Goal: Transaction & Acquisition: Subscribe to service/newsletter

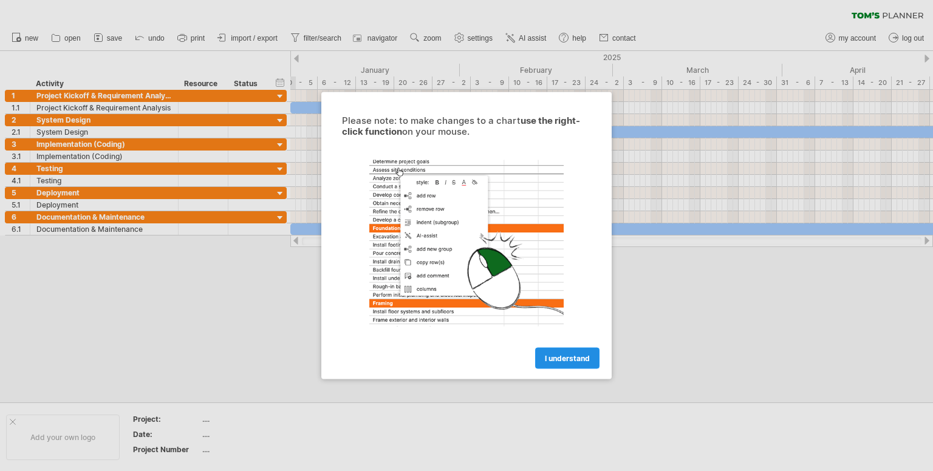
click at [564, 357] on span "I understand" at bounding box center [567, 358] width 45 height 9
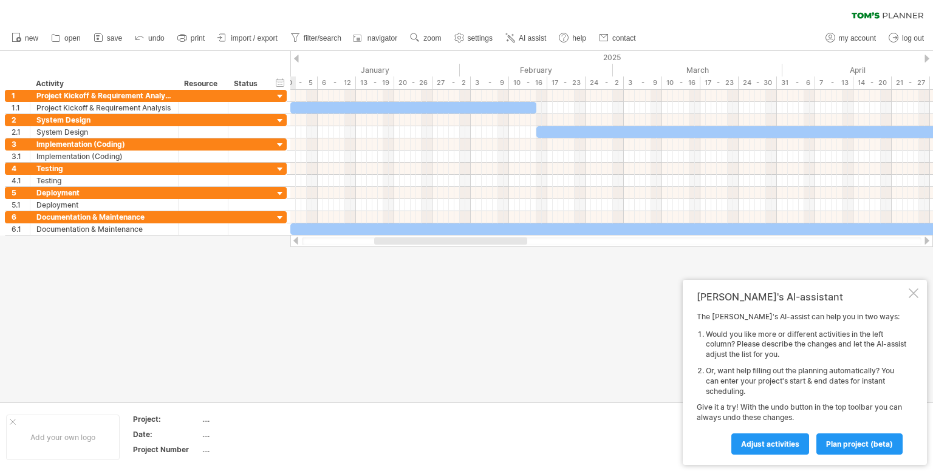
click at [912, 297] on div at bounding box center [913, 293] width 10 height 10
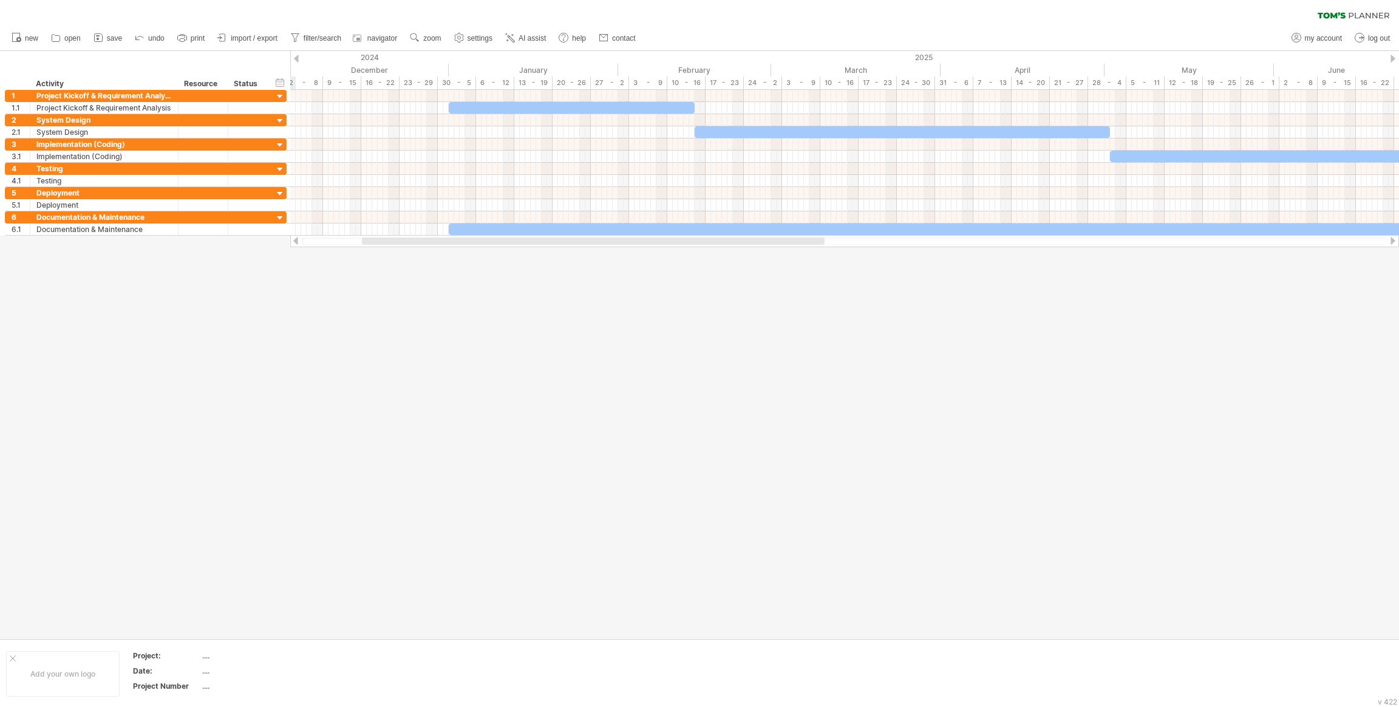
drag, startPoint x: 472, startPoint y: 241, endPoint x: 405, endPoint y: 256, distance: 68.5
click at [405, 256] on div "Trying to reach [DOMAIN_NAME] Connected again... 0% clear filter new 1" at bounding box center [699, 353] width 1399 height 707
click at [519, 67] on div "January" at bounding box center [533, 70] width 169 height 13
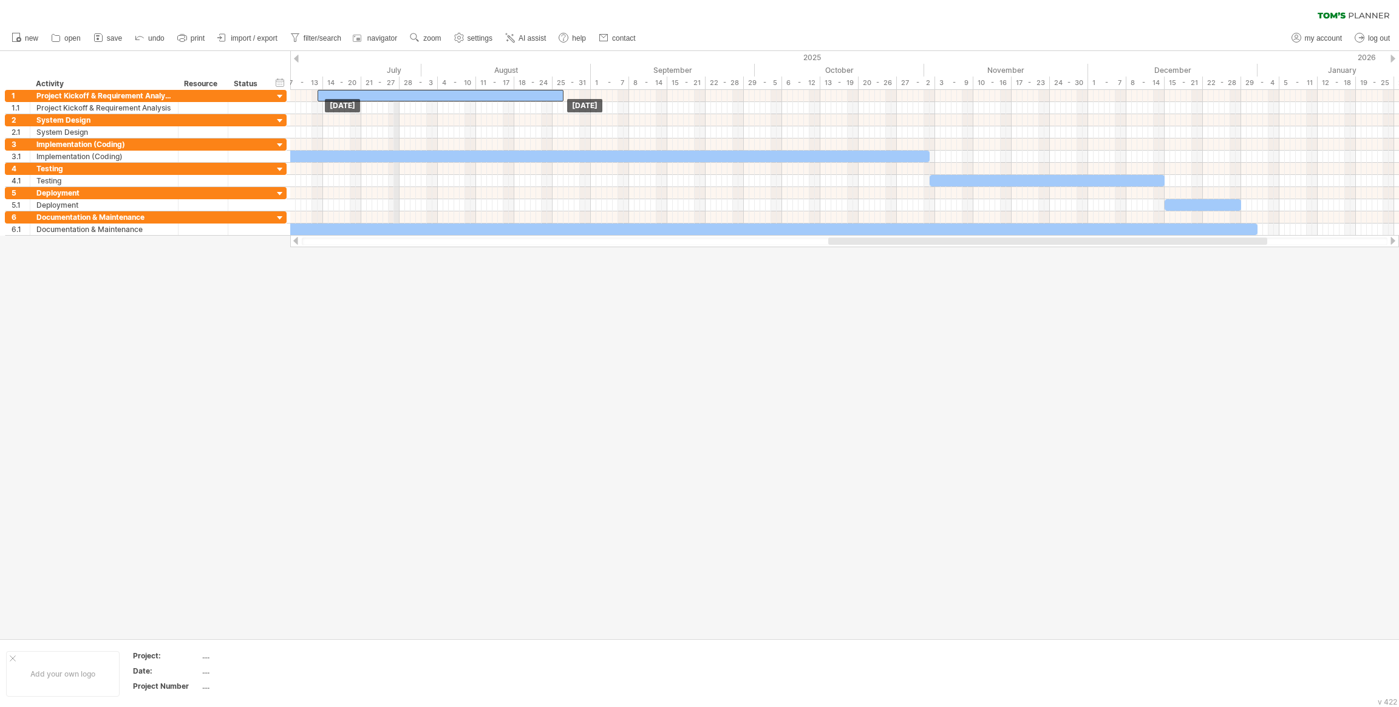
drag, startPoint x: 529, startPoint y: 106, endPoint x: 398, endPoint y: 69, distance: 136.3
click at [522, 308] on div at bounding box center [699, 344] width 1399 height 587
click at [365, 117] on div at bounding box center [844, 120] width 1109 height 12
drag, startPoint x: 333, startPoint y: 117, endPoint x: 384, endPoint y: 117, distance: 51.0
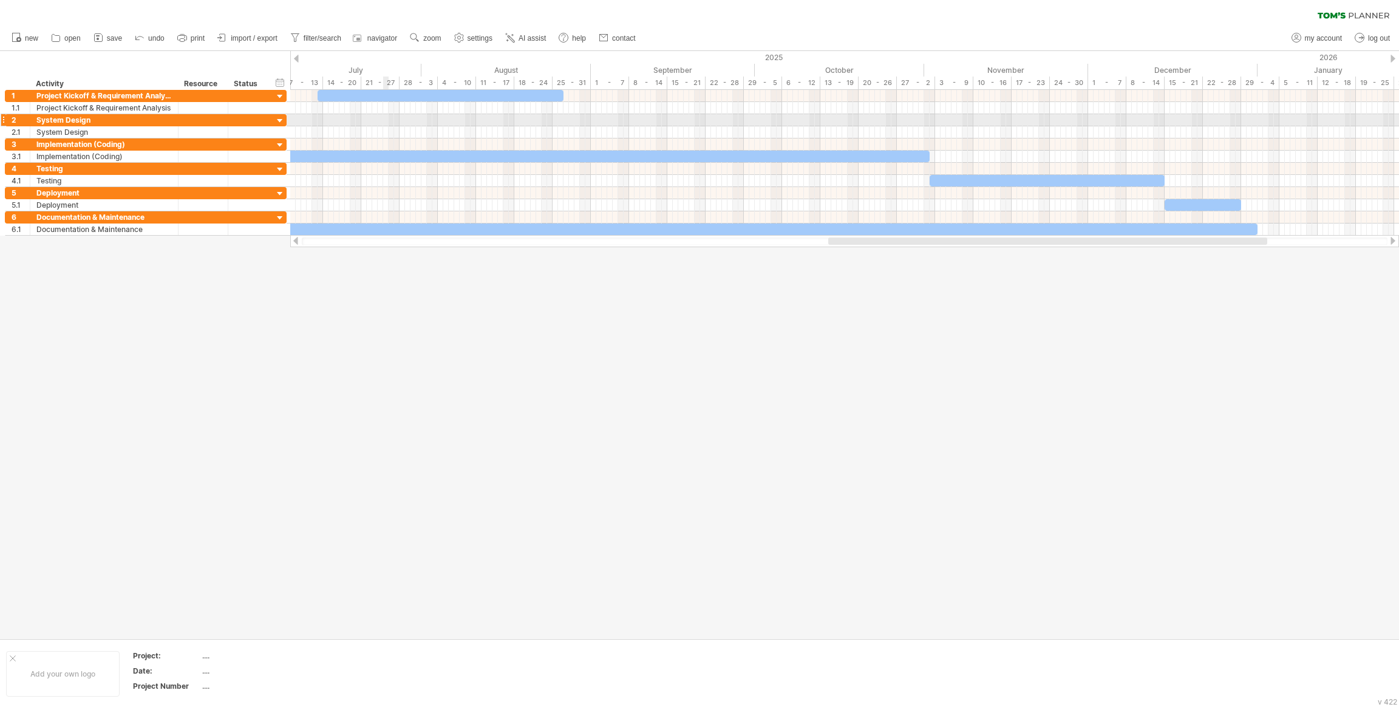
click at [384, 117] on div at bounding box center [844, 120] width 1109 height 12
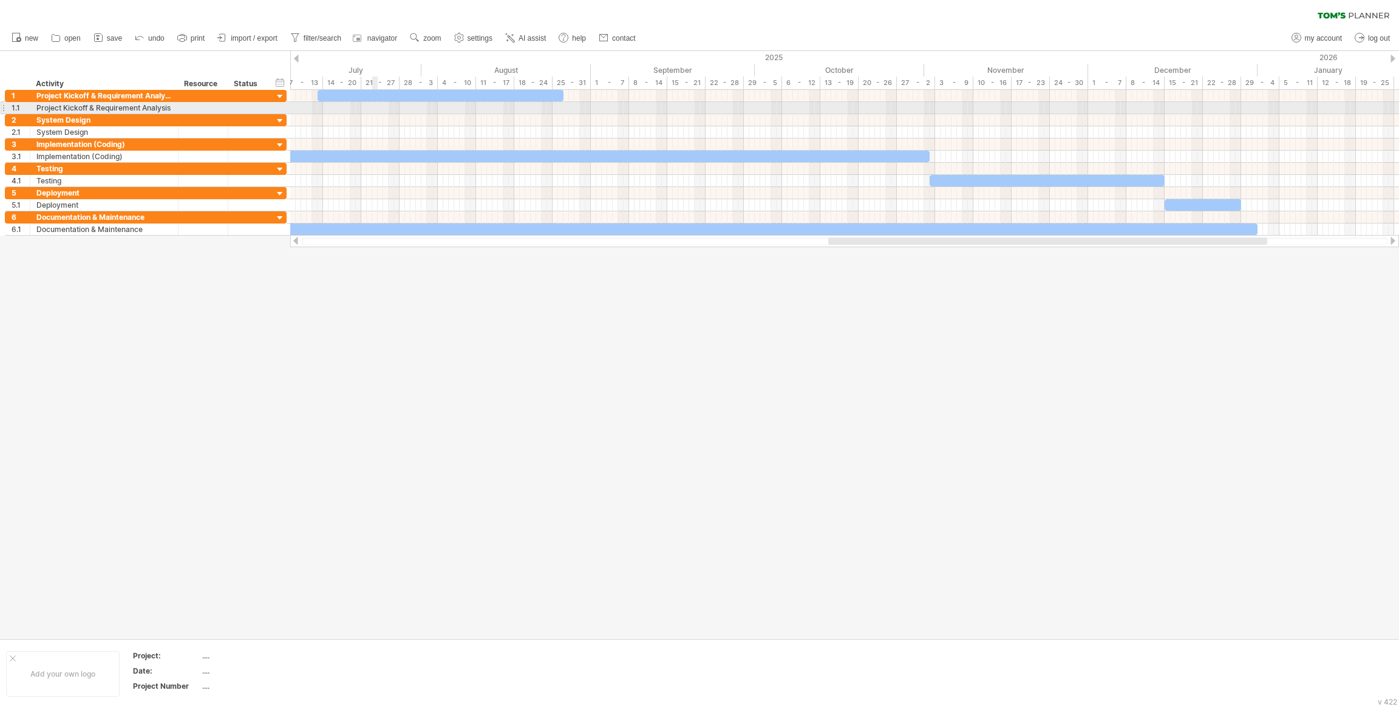
click at [374, 111] on div at bounding box center [844, 108] width 1109 height 12
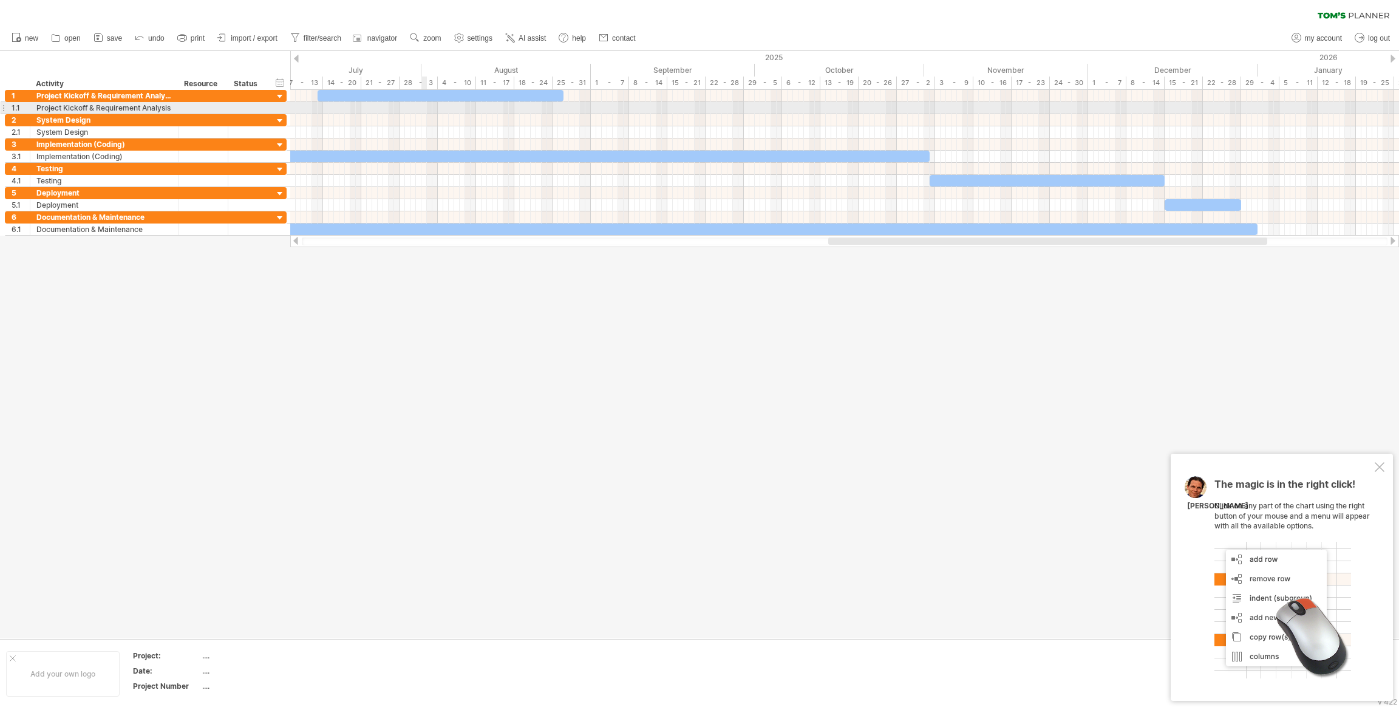
click at [421, 107] on div at bounding box center [844, 108] width 1109 height 12
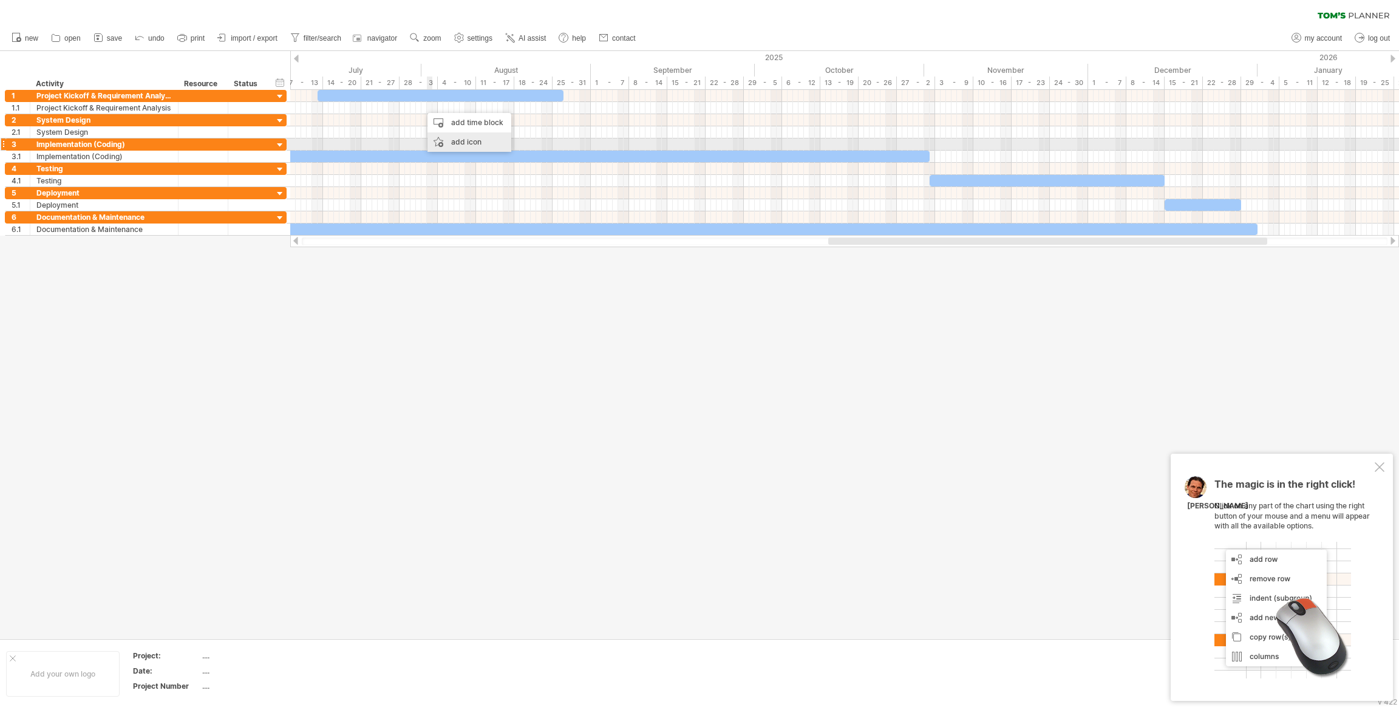
click at [469, 142] on div "add icon" at bounding box center [470, 141] width 84 height 19
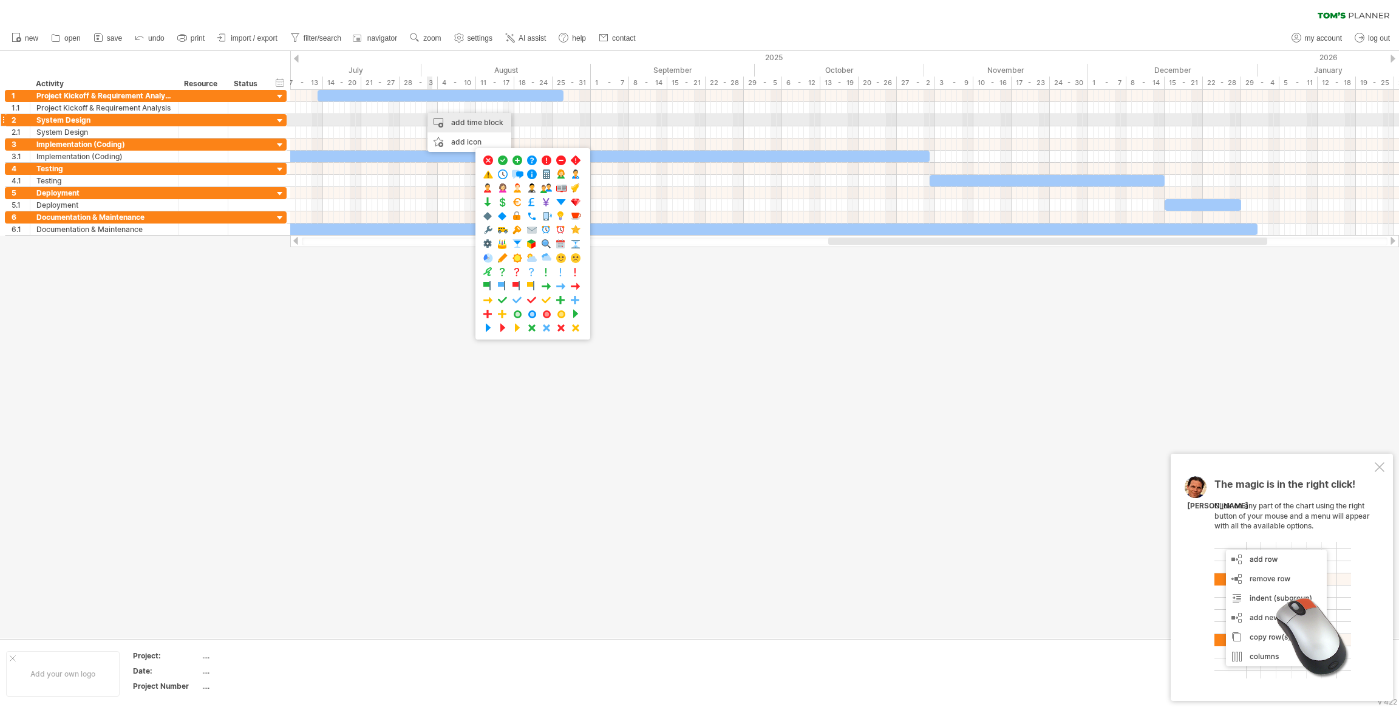
click at [475, 125] on div "add time block" at bounding box center [470, 122] width 84 height 19
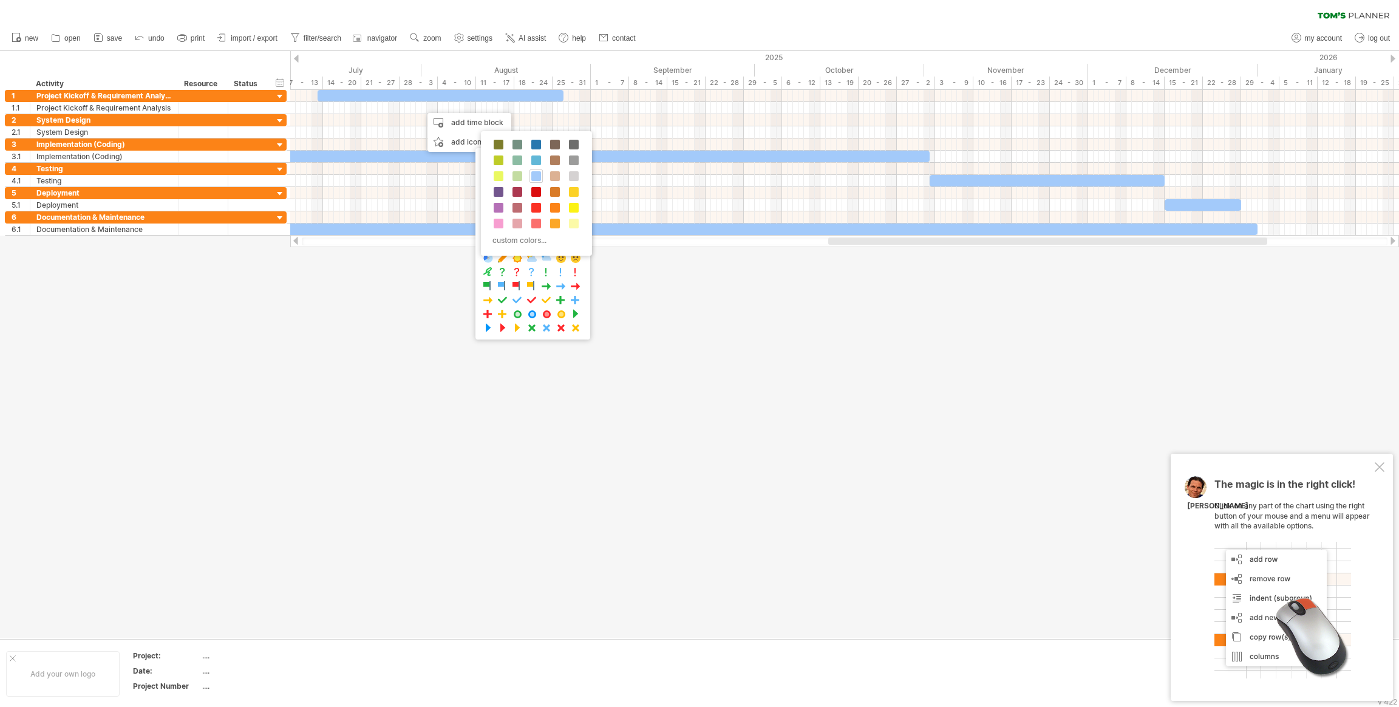
click at [790, 440] on div at bounding box center [699, 344] width 1399 height 587
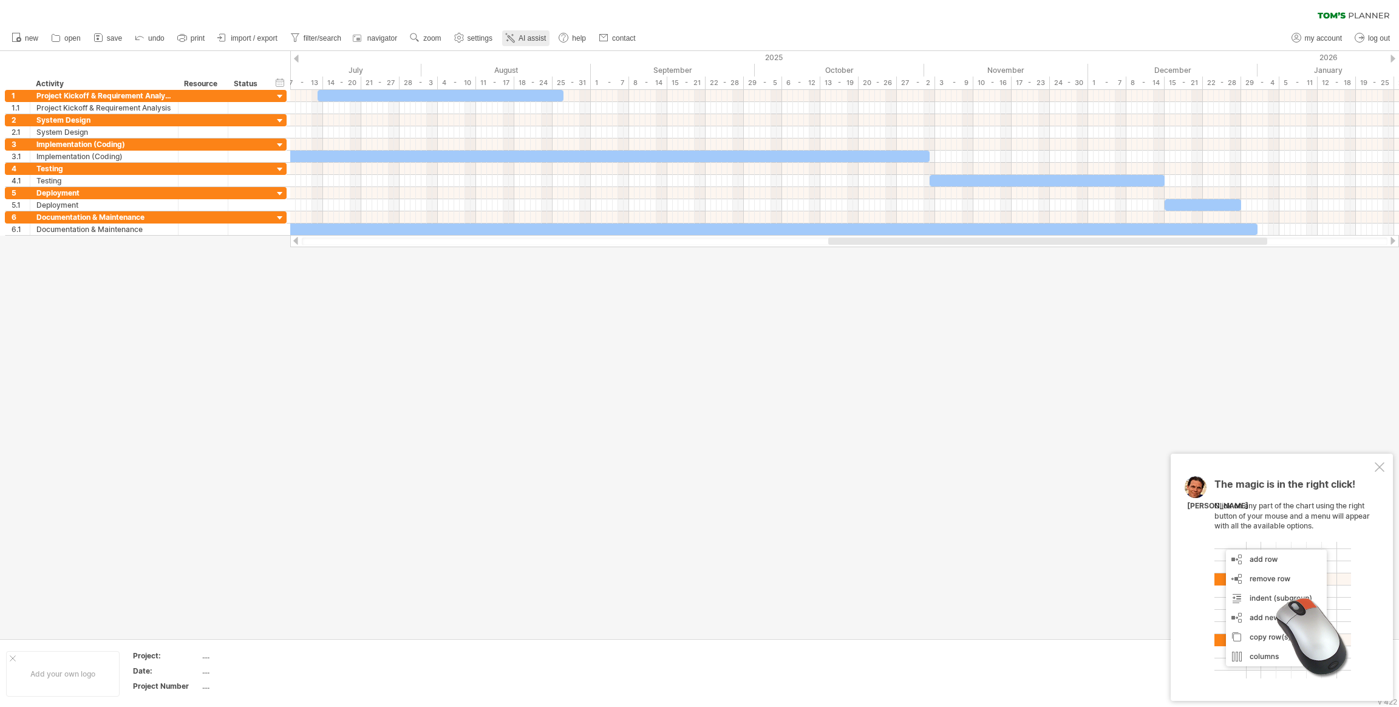
click at [535, 36] on span "AI assist" at bounding box center [532, 38] width 27 height 9
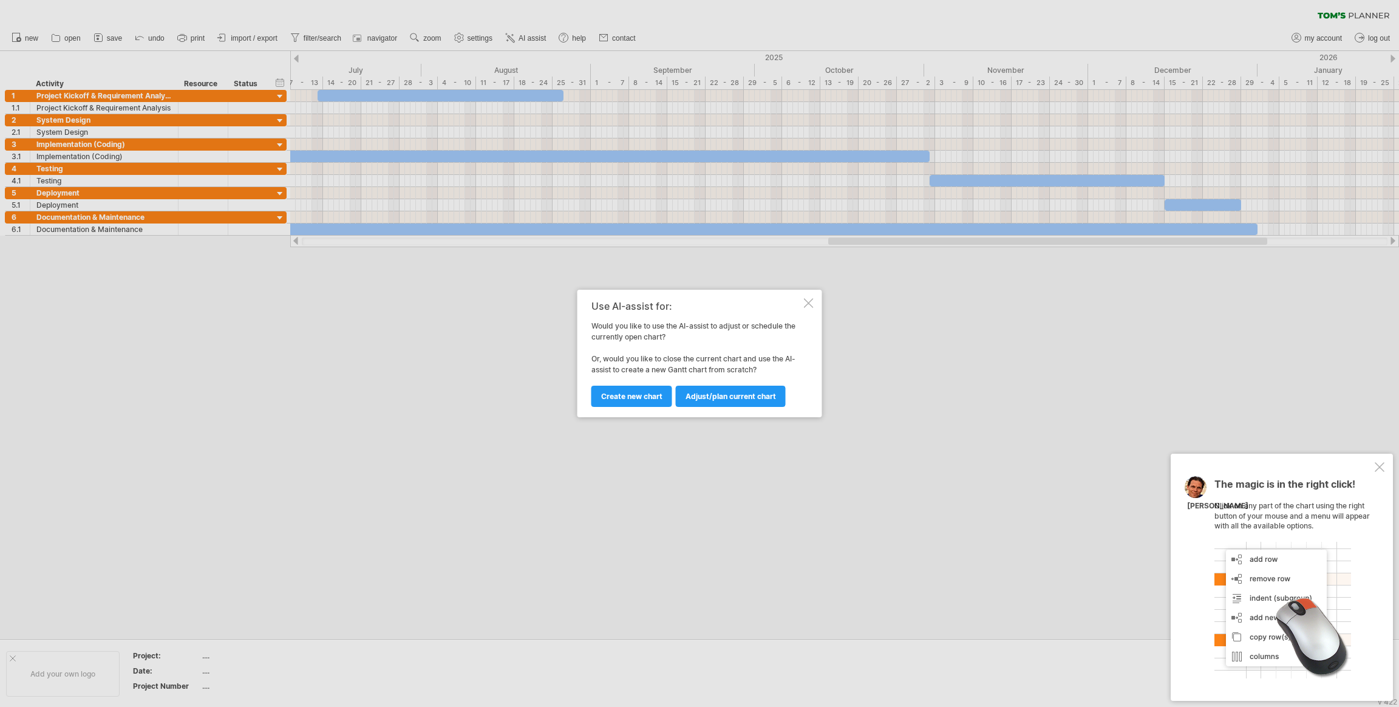
click at [804, 304] on div at bounding box center [809, 303] width 10 height 10
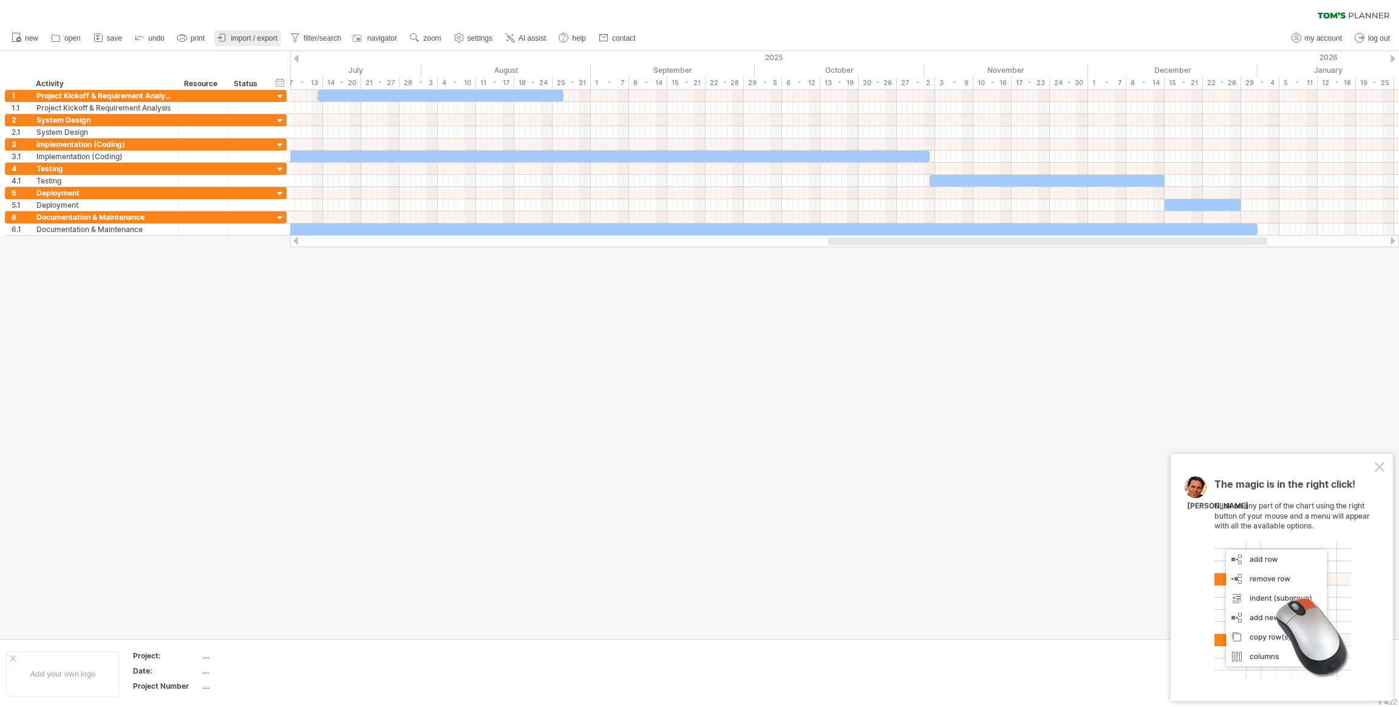
click at [264, 30] on link "import / export" at bounding box center [247, 38] width 67 height 16
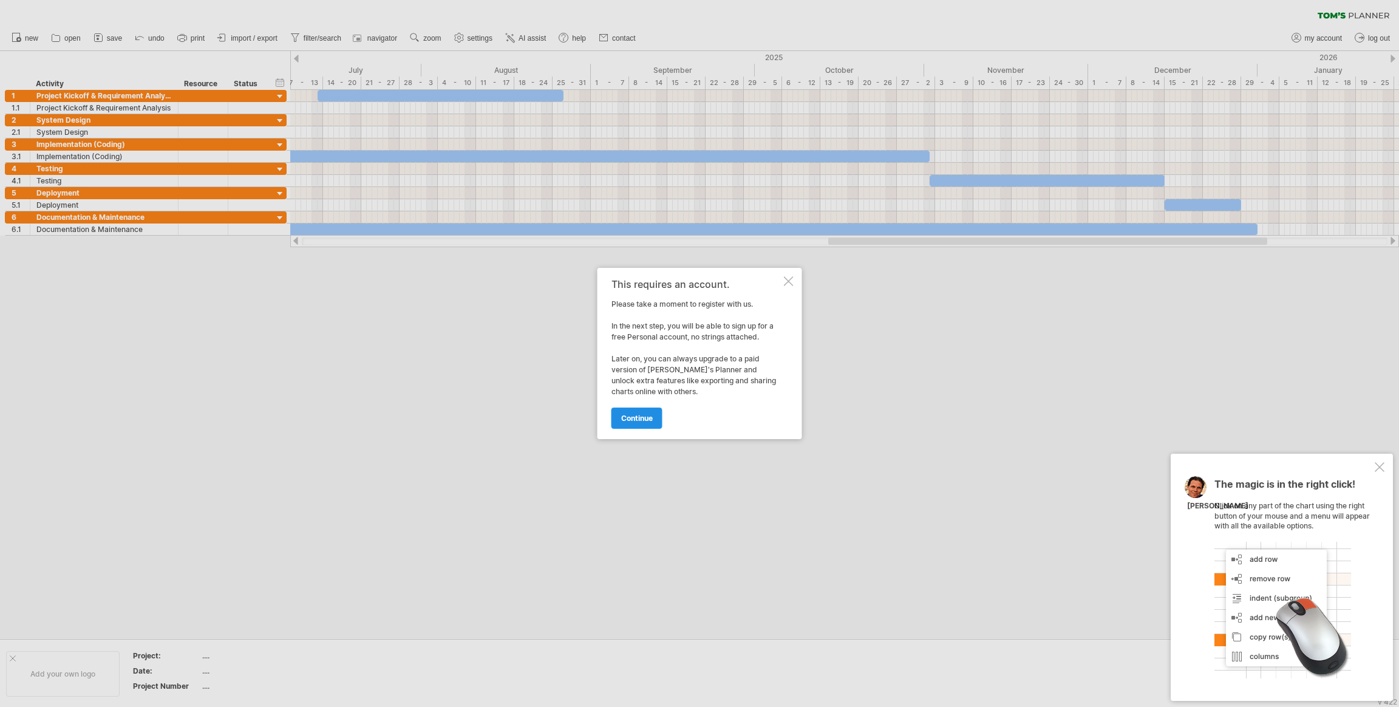
click at [642, 414] on span "continue" at bounding box center [637, 418] width 32 height 9
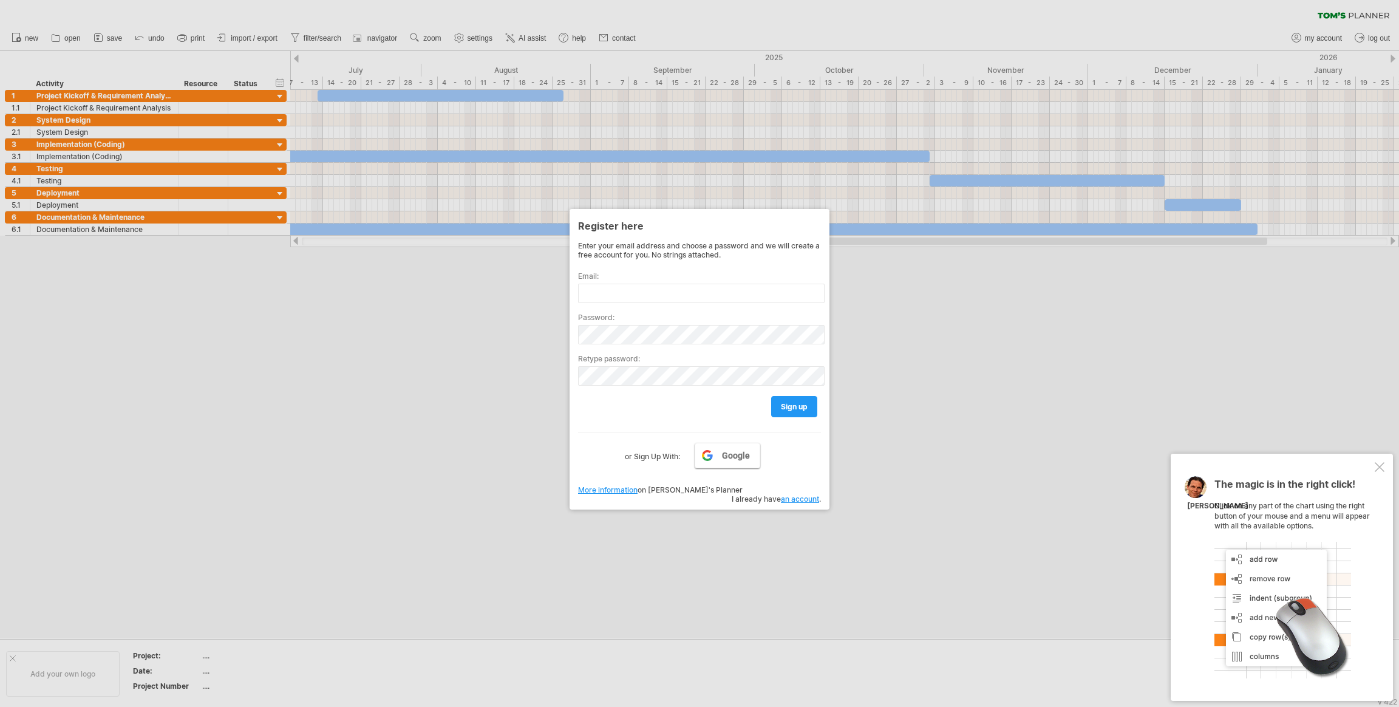
click at [713, 452] on link "Google" at bounding box center [728, 456] width 66 height 26
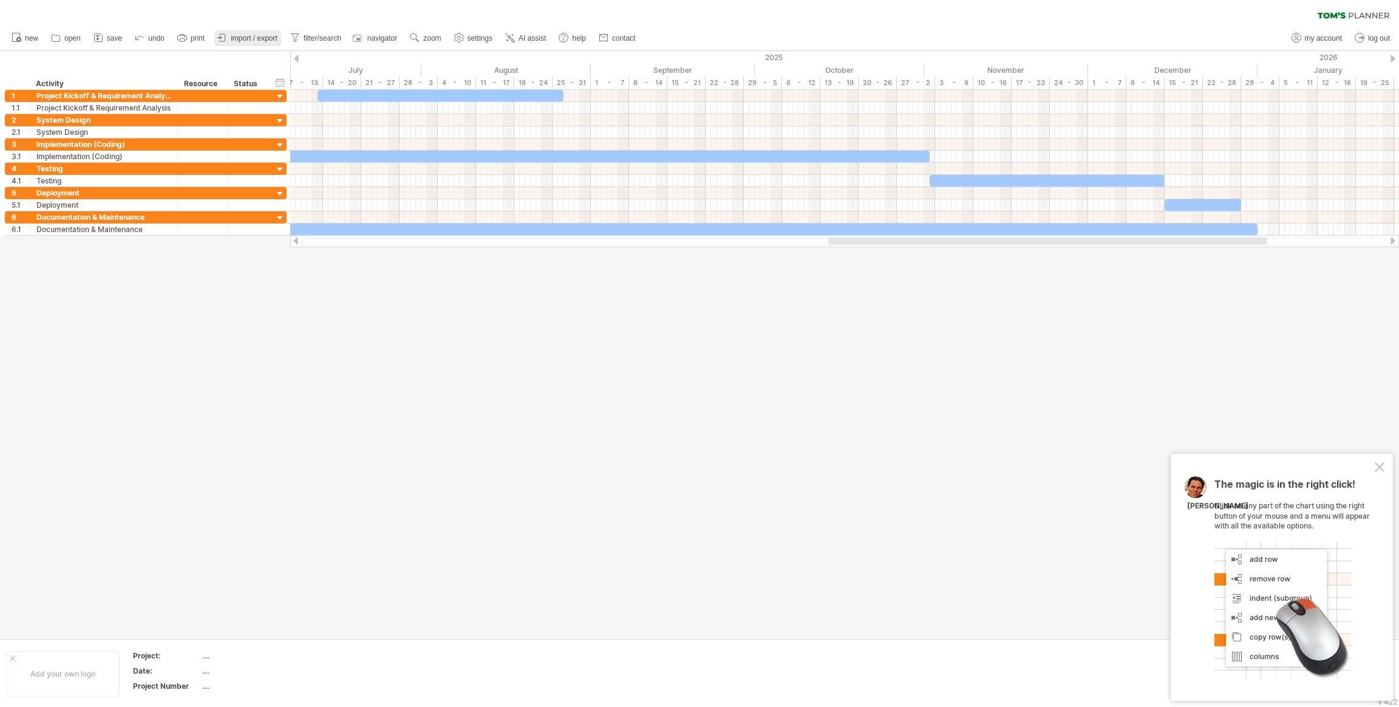
click at [265, 36] on span "import / export" at bounding box center [254, 38] width 47 height 9
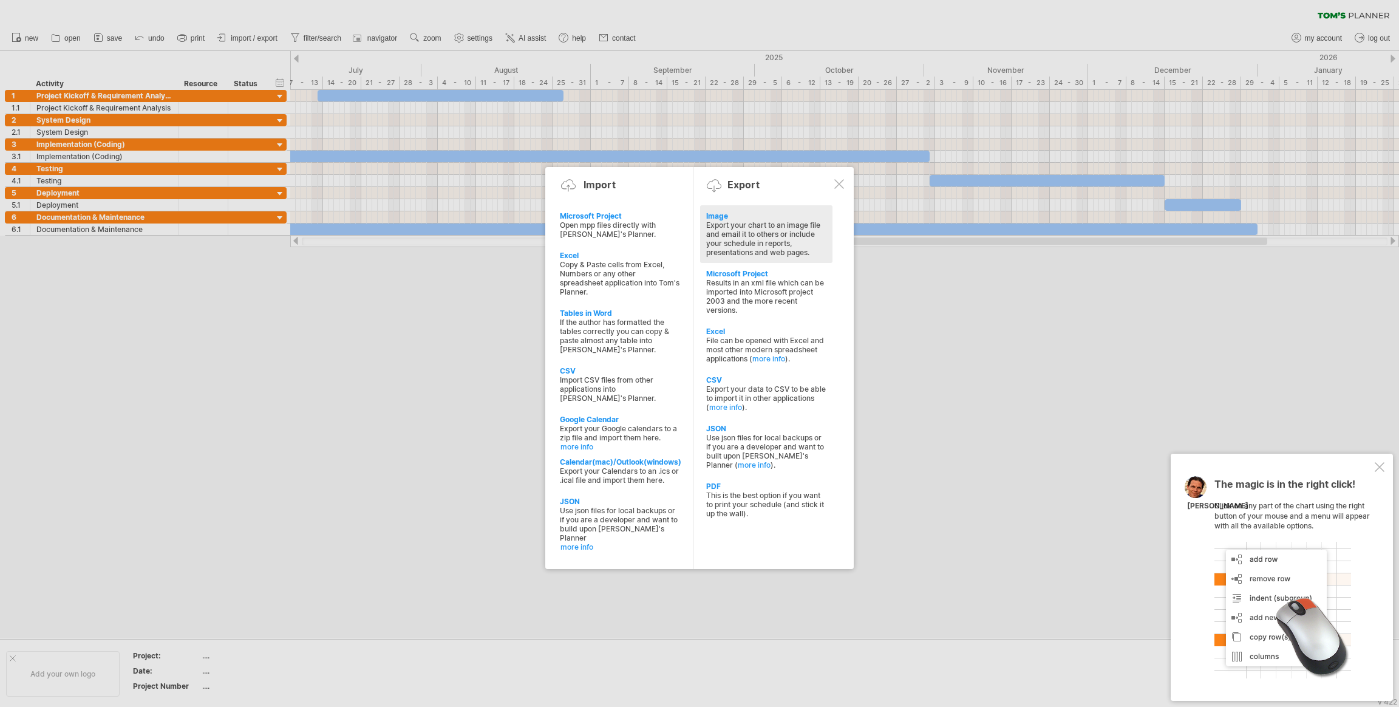
click at [755, 229] on div "Export your chart to an image file and email it to others or include your sched…" at bounding box center [766, 238] width 120 height 36
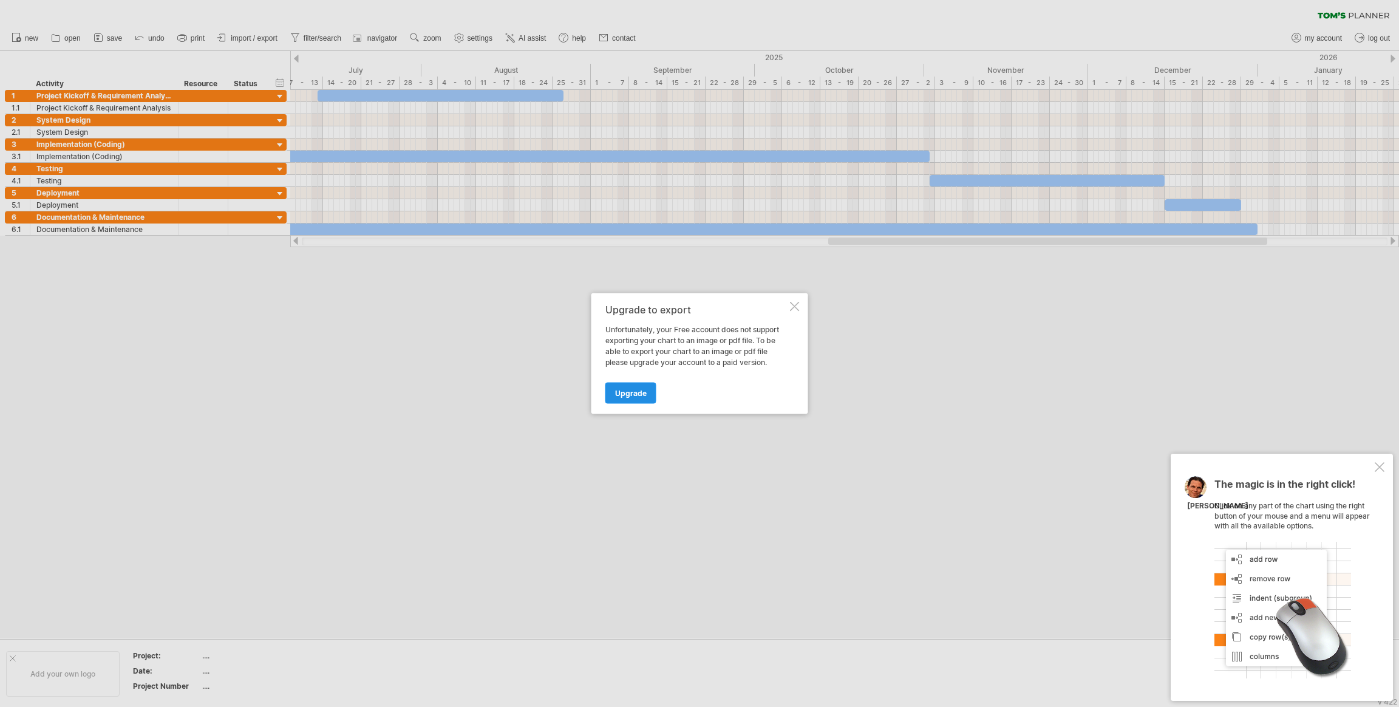
click at [632, 394] on span "Upgrade" at bounding box center [631, 393] width 32 height 9
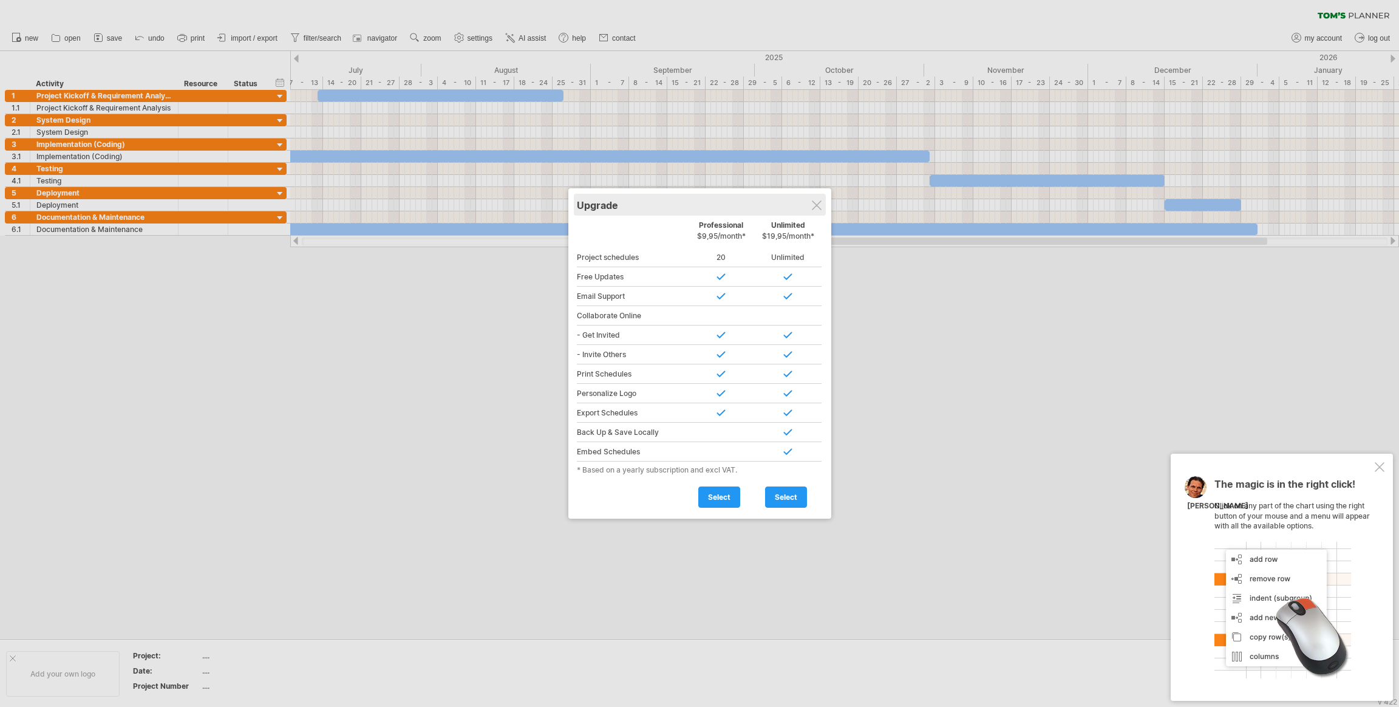
click at [812, 211] on div "Upgrade" at bounding box center [700, 205] width 246 height 22
click at [821, 211] on div "Upgrade" at bounding box center [700, 205] width 246 height 22
click at [813, 197] on div "Upgrade" at bounding box center [700, 205] width 246 height 22
click at [813, 197] on div "Upgrade" at bounding box center [699, 205] width 246 height 22
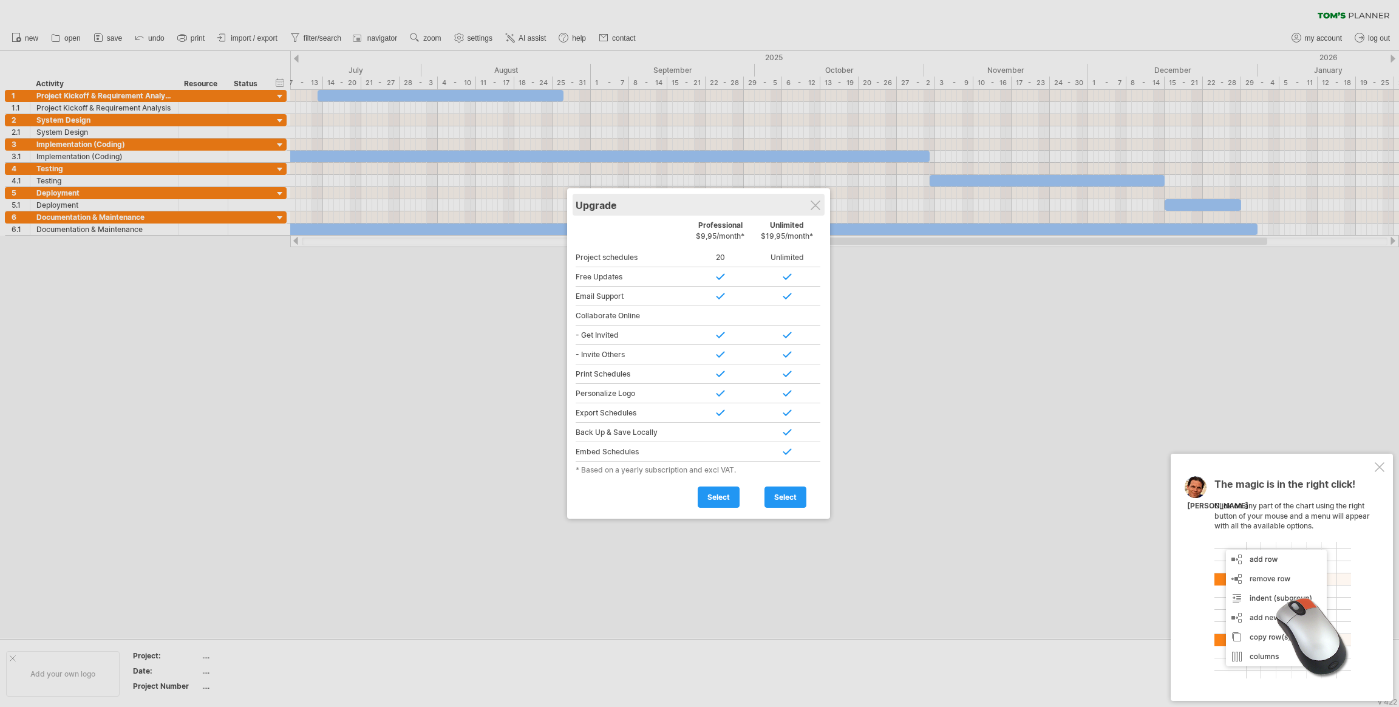
click at [813, 197] on div "Upgrade" at bounding box center [699, 205] width 246 height 22
click at [724, 471] on span "select" at bounding box center [718, 496] width 22 height 9
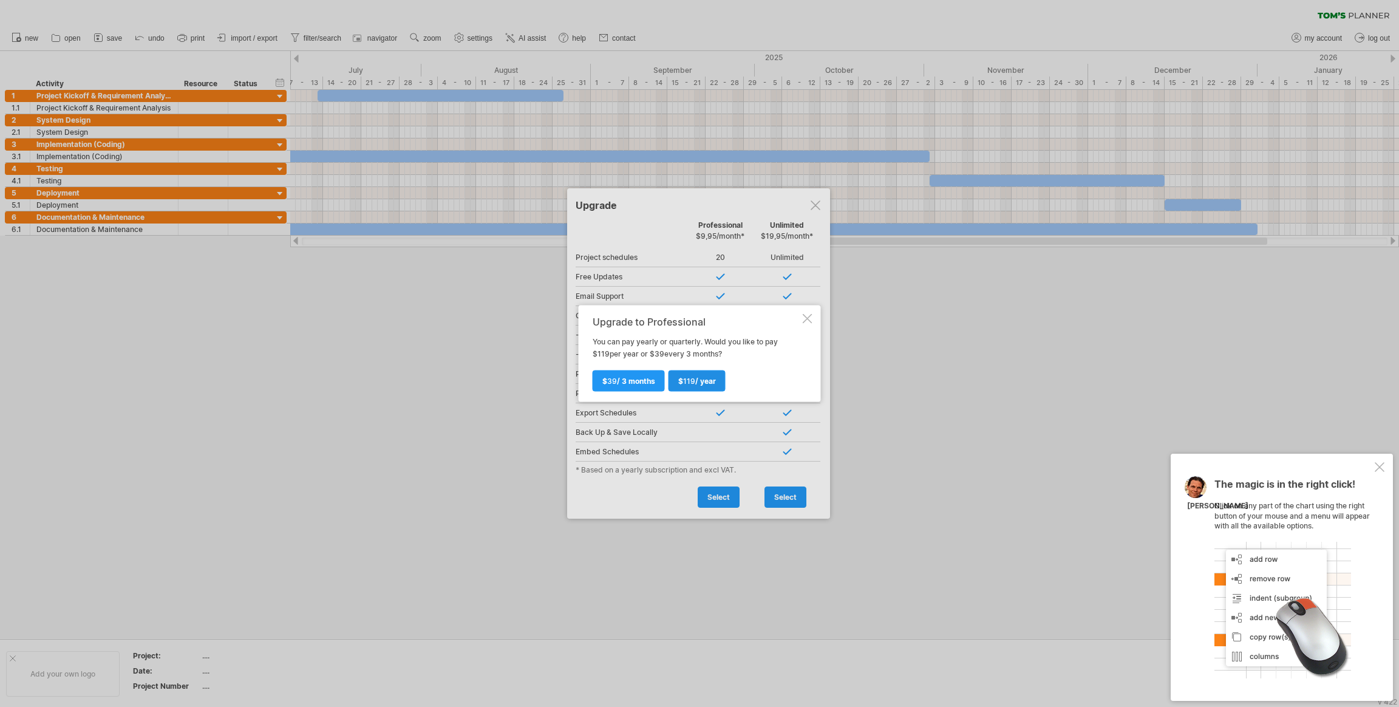
click at [697, 386] on span "$ 119 / year" at bounding box center [697, 381] width 38 height 9
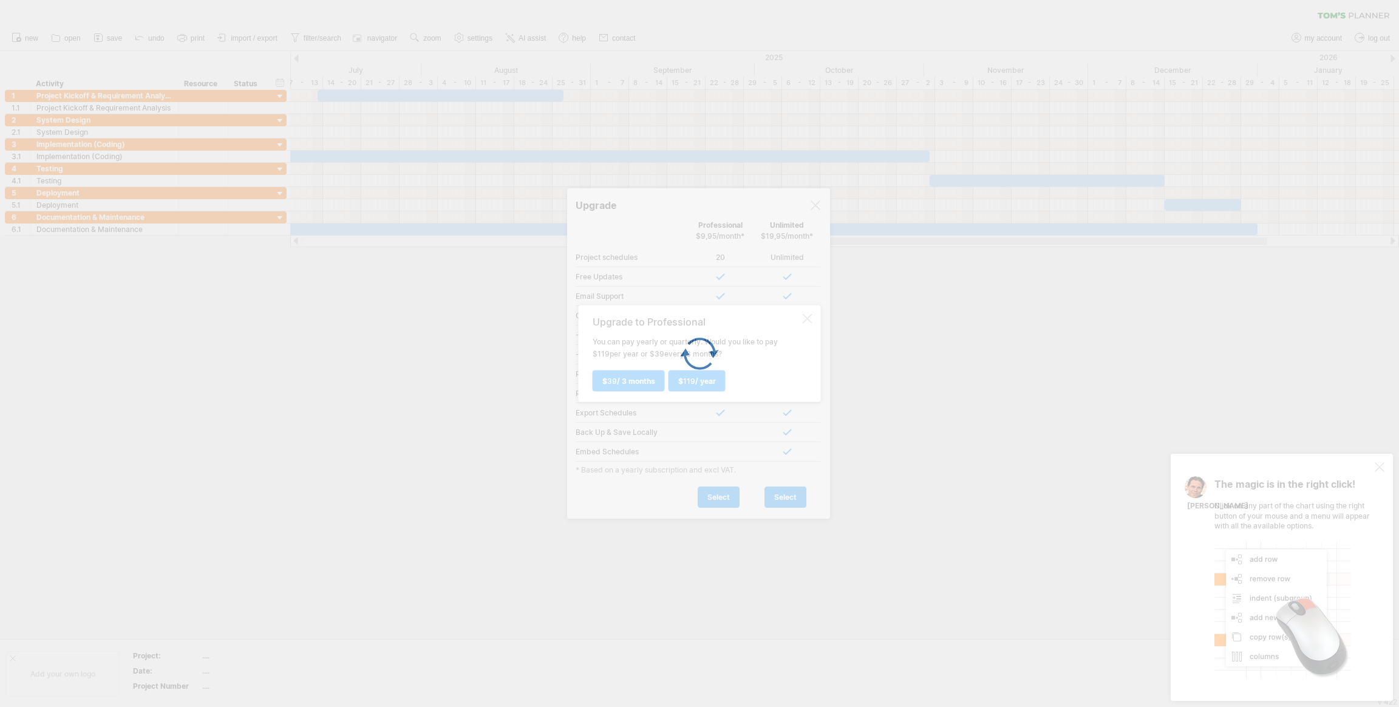
click at [861, 360] on div at bounding box center [699, 353] width 1399 height 707
